Goal: Task Accomplishment & Management: Complete application form

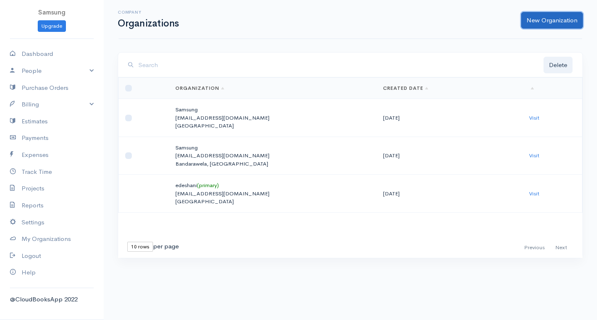
click at [552, 17] on link "New Organization" at bounding box center [552, 20] width 62 height 17
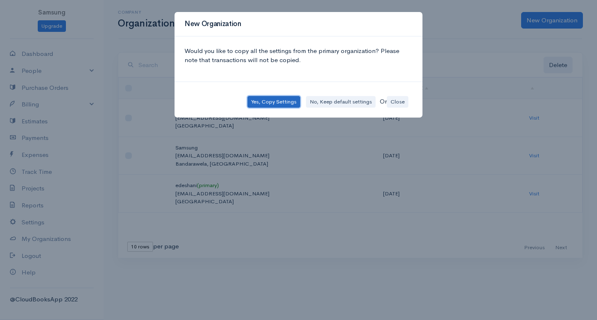
click at [282, 105] on button "Yes, Copy Settings" at bounding box center [273, 102] width 53 height 12
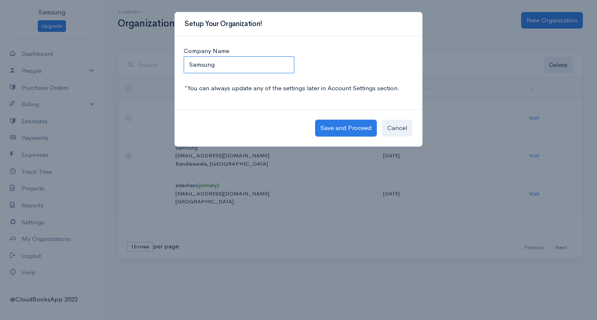
click at [251, 68] on input "Samsung" at bounding box center [239, 64] width 111 height 17
type input "S"
type input "Barclays PLC"
click at [332, 133] on button "Save and Proceed" at bounding box center [346, 128] width 62 height 17
